Goal: Transaction & Acquisition: Purchase product/service

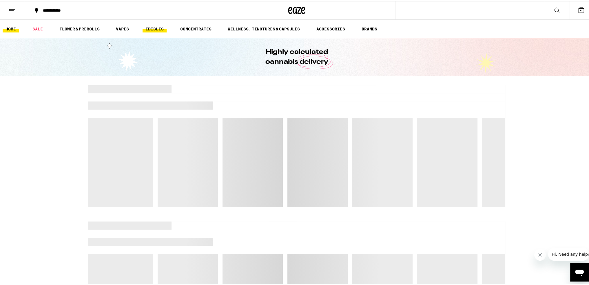
click at [151, 28] on link "EDIBLES" at bounding box center [154, 27] width 24 height 7
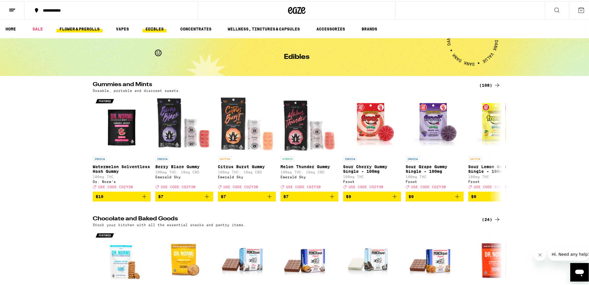
click at [79, 26] on link "FLOWER & PREROLLS" at bounding box center [79, 27] width 46 height 7
click at [40, 24] on link "SALE" at bounding box center [38, 27] width 16 height 7
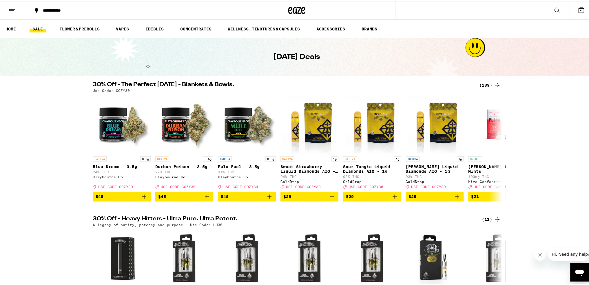
click at [489, 84] on div "(139)" at bounding box center [489, 84] width 21 height 7
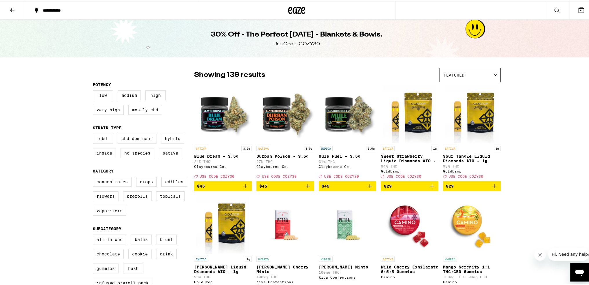
click at [164, 183] on label "Edibles" at bounding box center [174, 180] width 26 height 10
click at [94, 177] on input "Edibles" at bounding box center [94, 176] width 0 height 0
checkbox input "true"
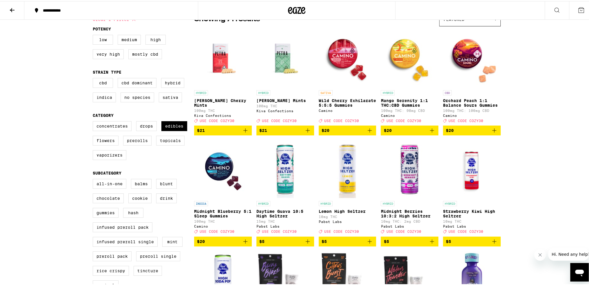
scroll to position [58, 0]
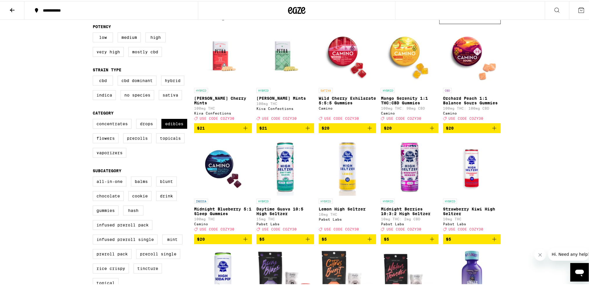
click at [367, 130] on icon "Add to bag" at bounding box center [369, 126] width 7 height 7
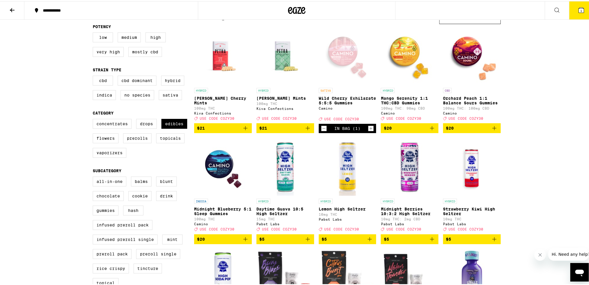
scroll to position [76, 0]
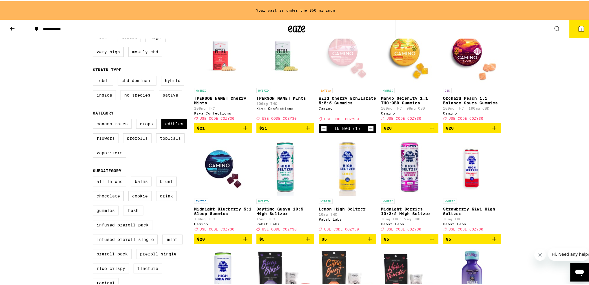
click at [368, 130] on icon "Increment" at bounding box center [370, 127] width 5 height 7
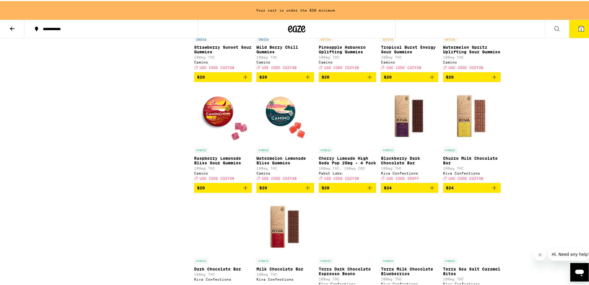
scroll to position [1351, 0]
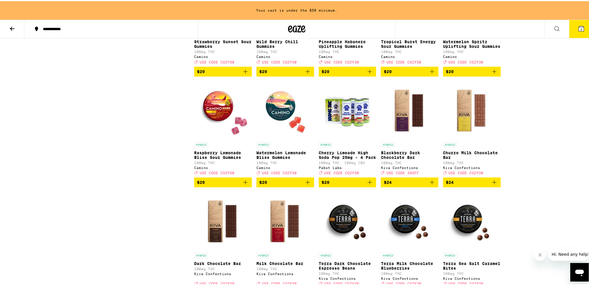
click at [306, 184] on icon "Add to bag" at bounding box center [307, 181] width 7 height 7
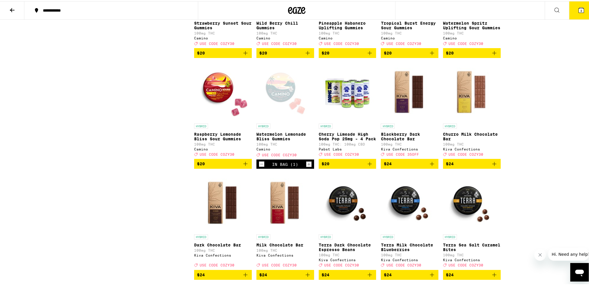
scroll to position [1332, 0]
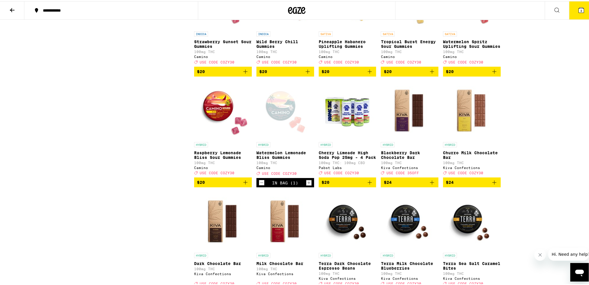
click at [307, 183] on icon "Increment" at bounding box center [308, 181] width 3 height 3
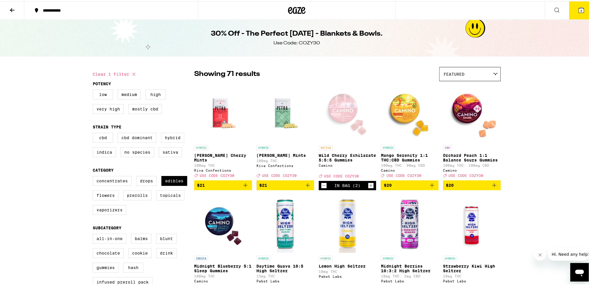
scroll to position [0, 0]
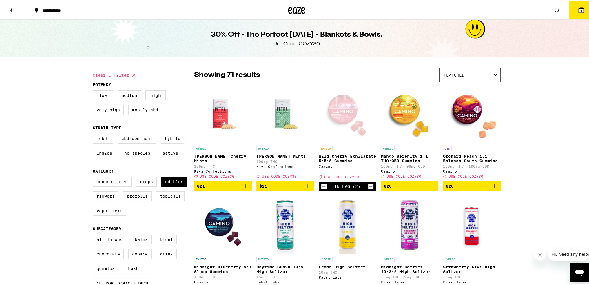
click at [580, 8] on span "4" at bounding box center [581, 9] width 2 height 3
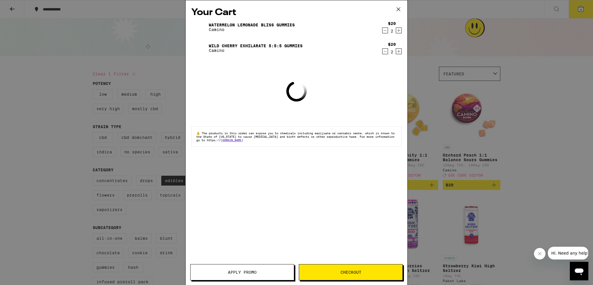
click at [264, 271] on span "Apply Promo" at bounding box center [242, 272] width 103 height 4
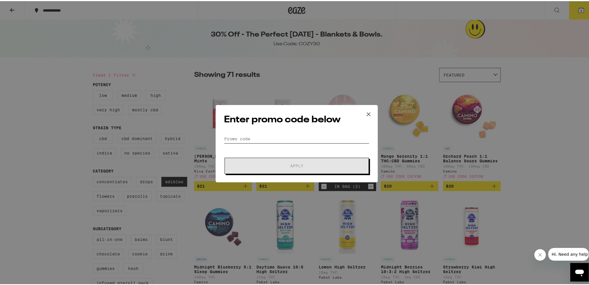
click at [257, 141] on input "Promo Code" at bounding box center [296, 137] width 145 height 9
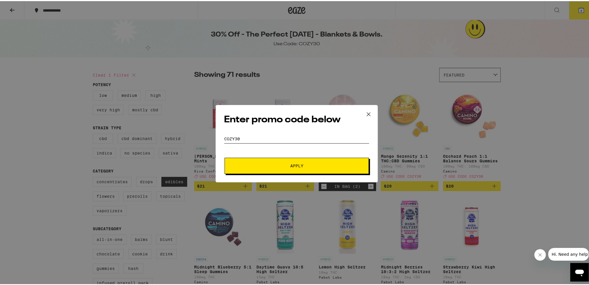
type input "CoZY30"
click at [263, 172] on button "Apply" at bounding box center [296, 164] width 144 height 16
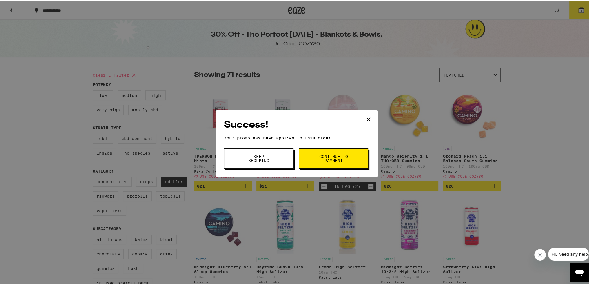
click at [330, 155] on span "Continue to payment" at bounding box center [334, 157] width 30 height 8
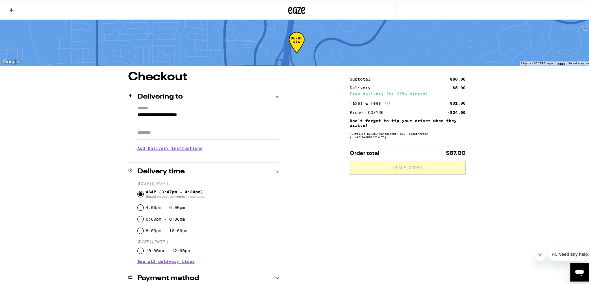
click at [150, 132] on input "Apt/Suite" at bounding box center [208, 132] width 142 height 14
type input "******"
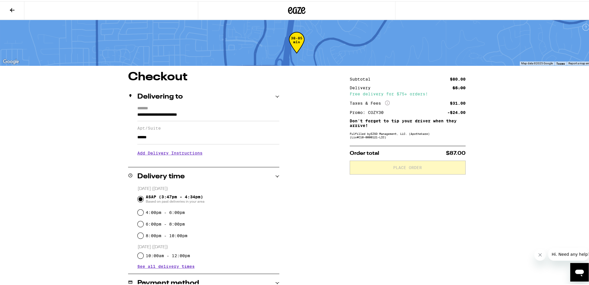
click at [308, 199] on div "**********" at bounding box center [296, 235] width 417 height 331
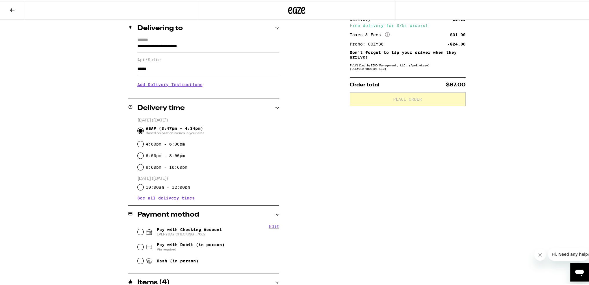
scroll to position [87, 0]
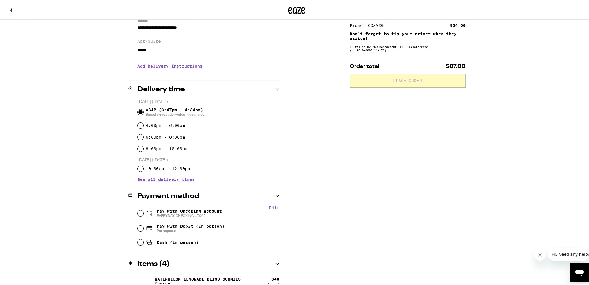
click at [179, 213] on span "EVERYDAY CHECKING ...7062" at bounding box center [189, 214] width 65 height 5
click at [143, 213] on input "Pay with Checking Account EVERYDAY CHECKING ...7062" at bounding box center [141, 212] width 6 height 6
radio input "true"
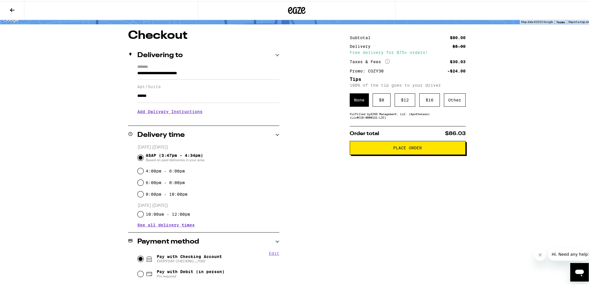
scroll to position [18, 0]
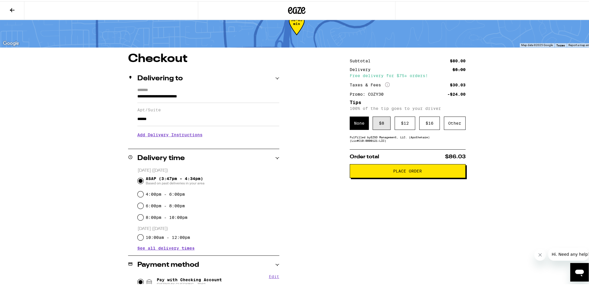
click at [383, 125] on div "$ 8" at bounding box center [381, 121] width 18 height 13
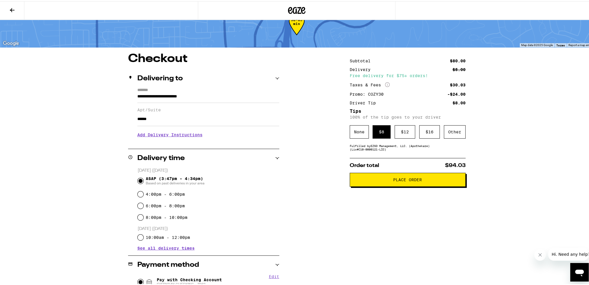
click at [381, 184] on button "Place Order" at bounding box center [408, 178] width 116 height 14
